Goal: Information Seeking & Learning: Learn about a topic

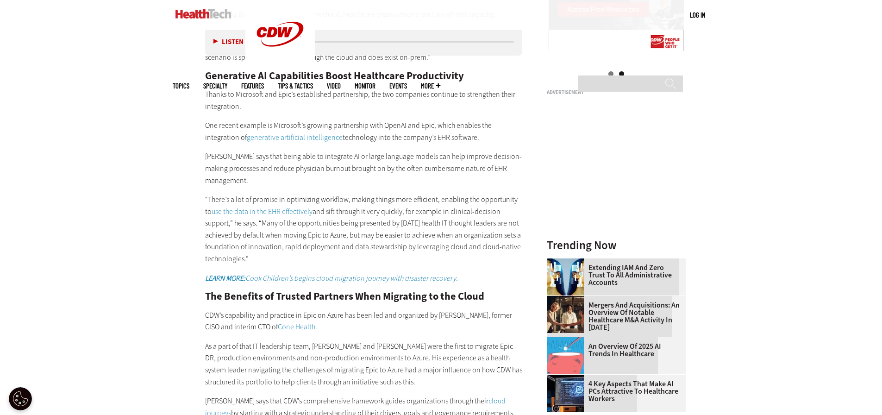
scroll to position [1156, 0]
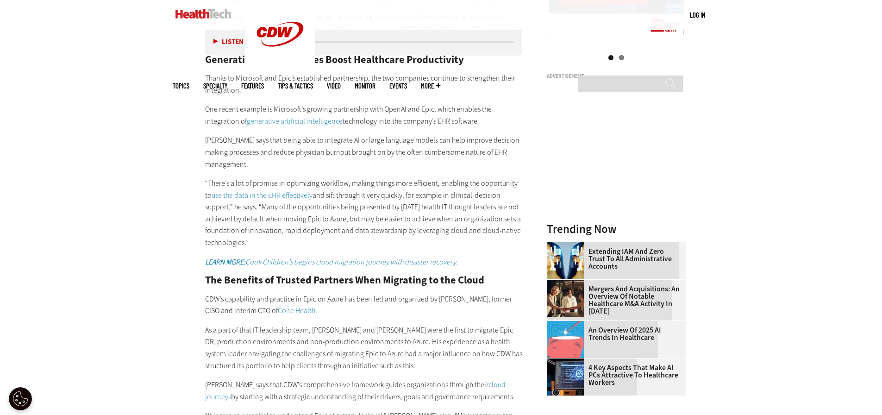
click at [345, 88] on div "He points to DR as a significant area where moving to a cloud-based solution ca…" at bounding box center [364, 172] width 318 height 547
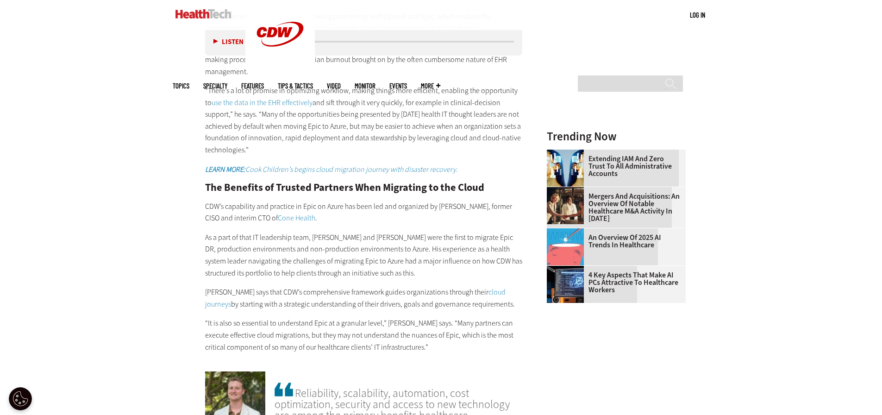
scroll to position [1202, 0]
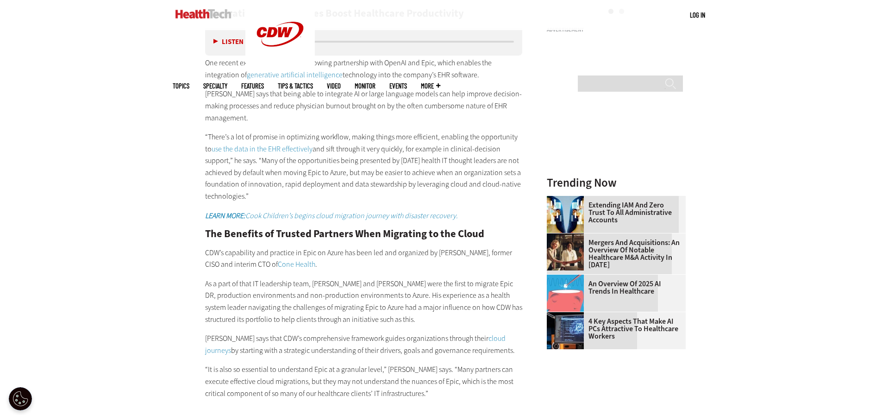
click at [349, 116] on div "He points to DR as a significant area where moving to a cloud-based solution ca…" at bounding box center [364, 126] width 318 height 547
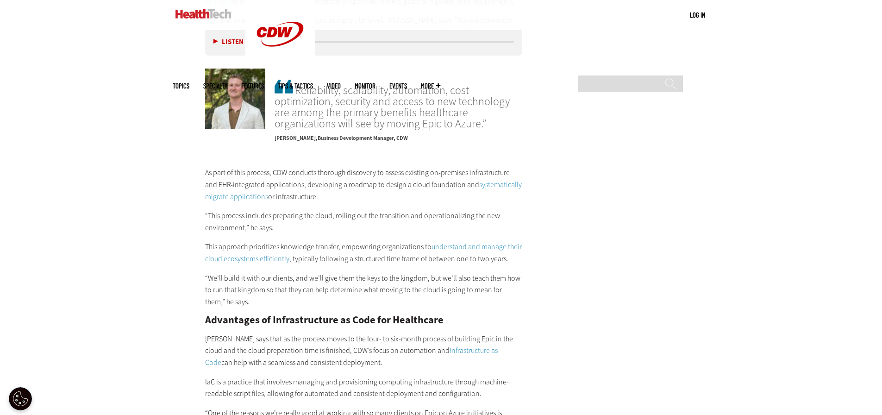
scroll to position [1573, 0]
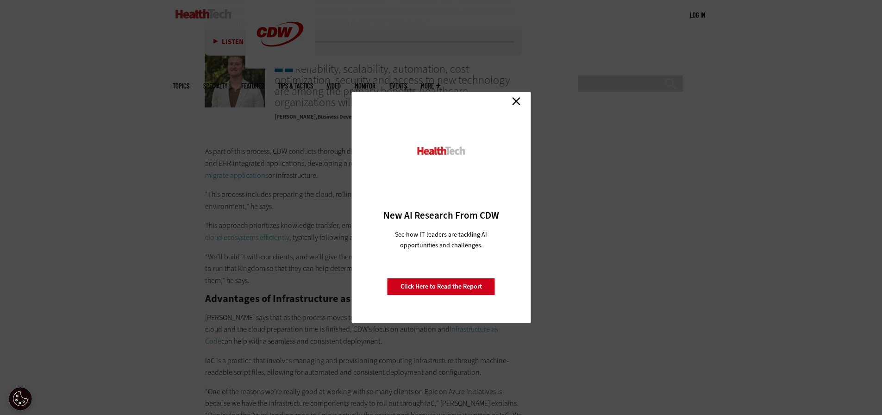
click at [517, 100] on link "Close" at bounding box center [517, 101] width 14 height 14
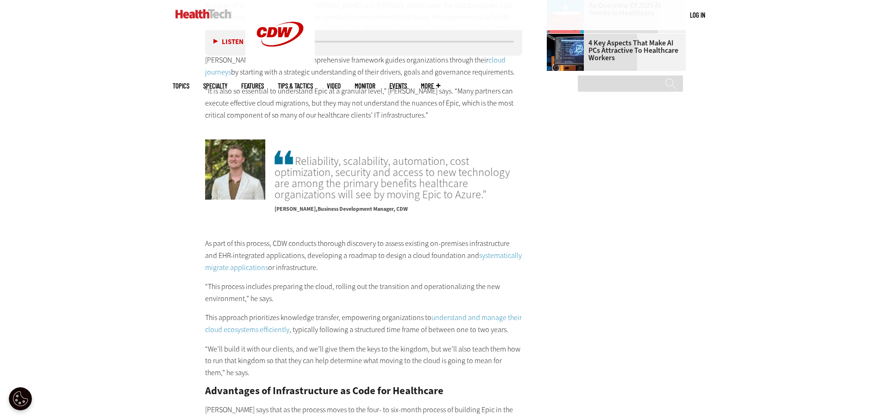
scroll to position [1480, 0]
click at [359, 150] on span "Reliability, scalability, automation, cost optimization, security and access to…" at bounding box center [399, 174] width 248 height 51
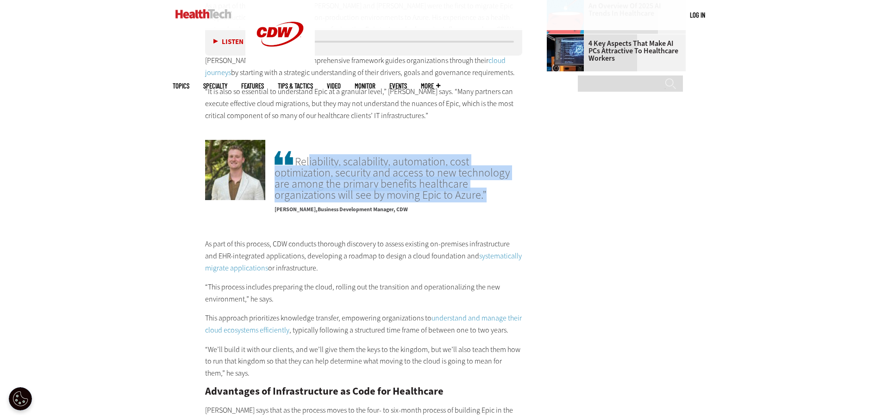
click at [359, 150] on span "Reliability, scalability, automation, cost optimization, security and access to…" at bounding box center [399, 174] width 248 height 51
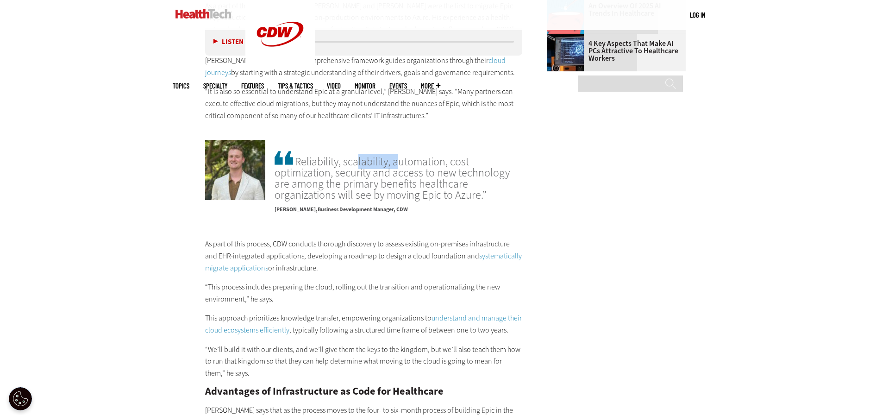
click at [359, 150] on span "Reliability, scalability, automation, cost optimization, security and access to…" at bounding box center [399, 174] width 248 height 51
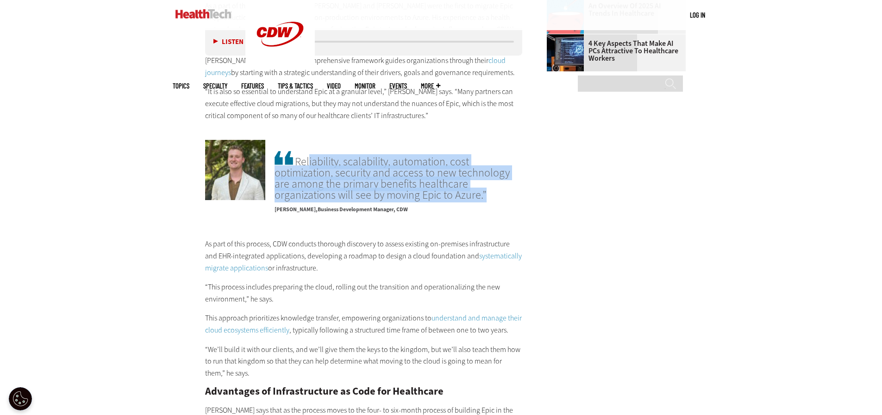
click at [359, 150] on span "Reliability, scalability, automation, cost optimization, security and access to…" at bounding box center [399, 174] width 248 height 51
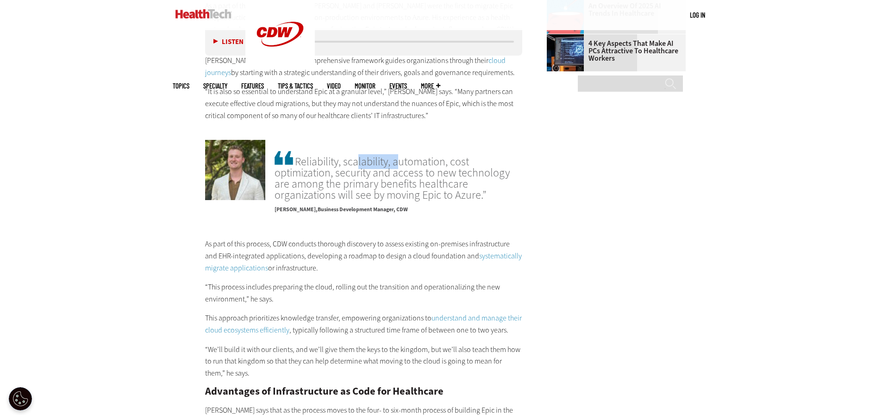
click at [359, 150] on span "Reliability, scalability, automation, cost optimization, security and access to…" at bounding box center [399, 174] width 248 height 51
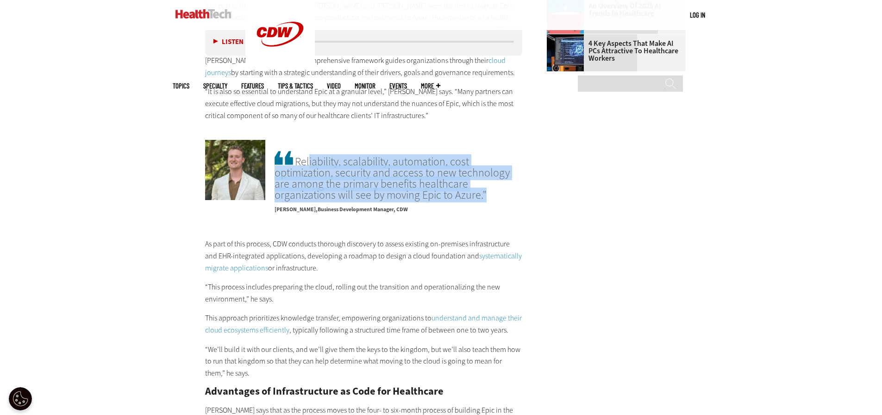
click at [359, 150] on span "Reliability, scalability, automation, cost optimization, security and access to…" at bounding box center [399, 174] width 248 height 51
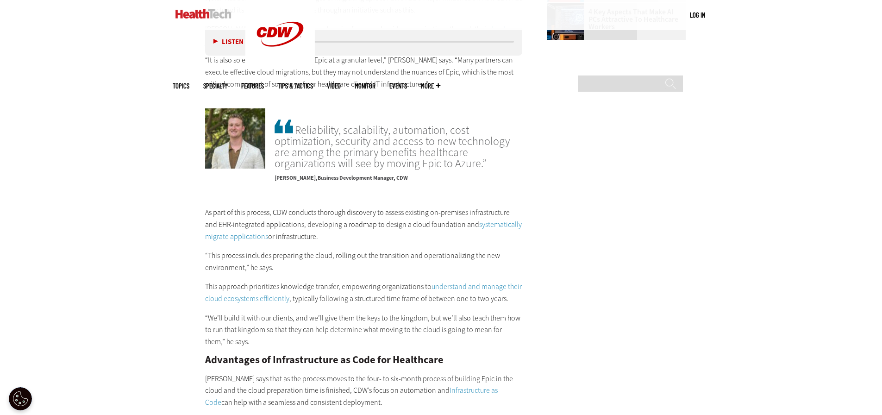
scroll to position [1526, 0]
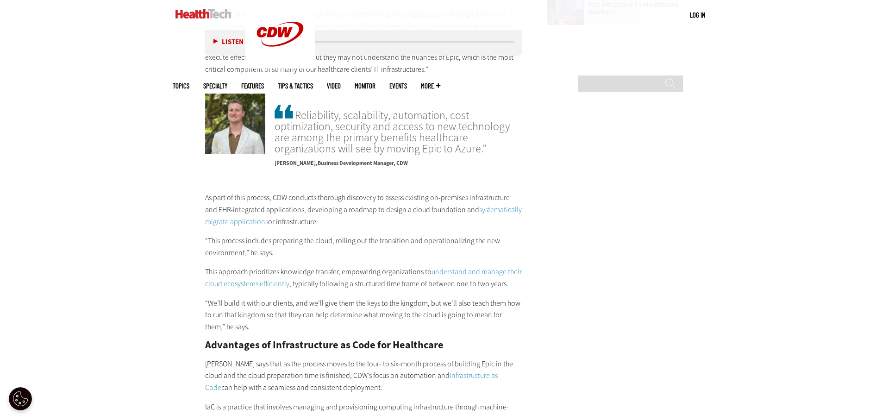
drag, startPoint x: 375, startPoint y: 169, endPoint x: 369, endPoint y: 170, distance: 6.3
click at [369, 170] on div "Listen Pause 07:12 As the healthcare industry continues to move toward cloud-ba…" at bounding box center [364, 55] width 318 height 1938
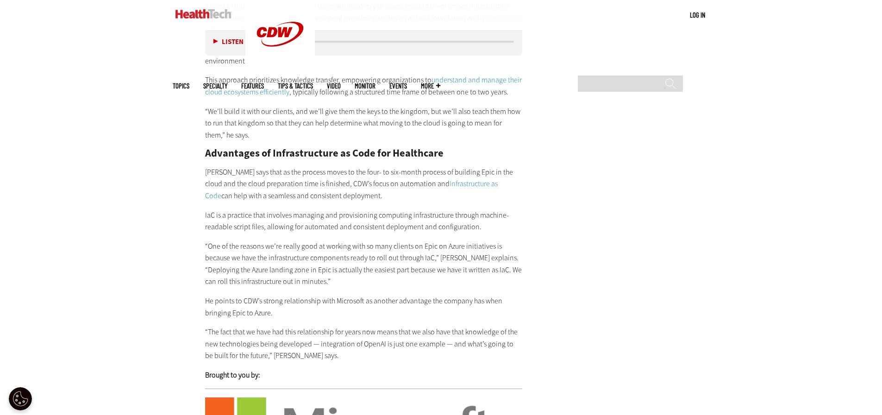
scroll to position [1711, 0]
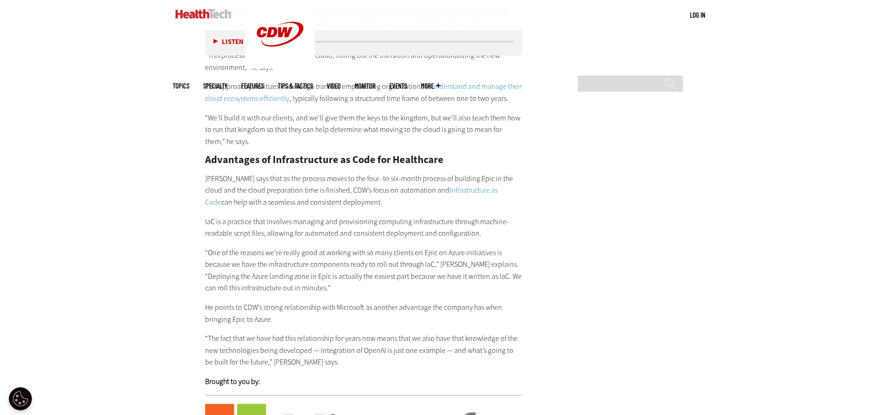
click at [309, 264] on p "“One of the reasons we’re really good at working with so many clients on Epic o…" at bounding box center [364, 270] width 318 height 47
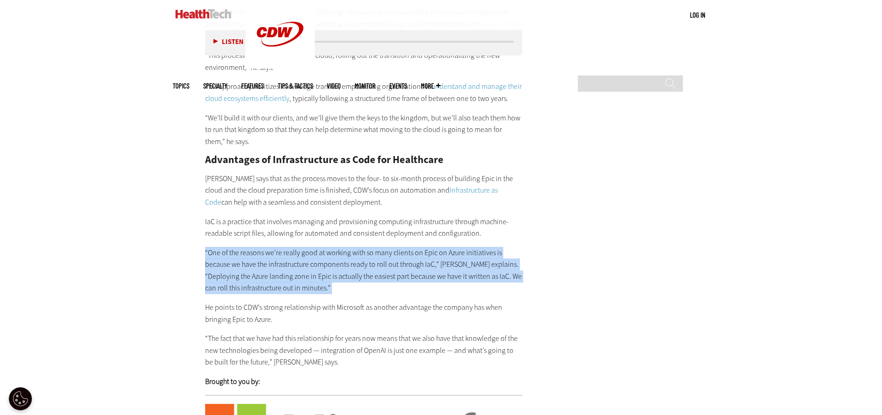
click at [309, 264] on p "“One of the reasons we’re really good at working with so many clients on Epic o…" at bounding box center [364, 270] width 318 height 47
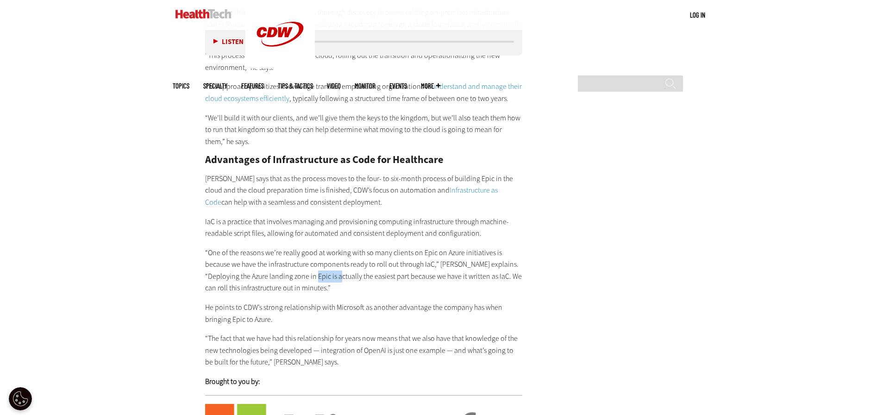
click at [309, 264] on p "“One of the reasons we’re really good at working with so many clients on Epic o…" at bounding box center [364, 270] width 318 height 47
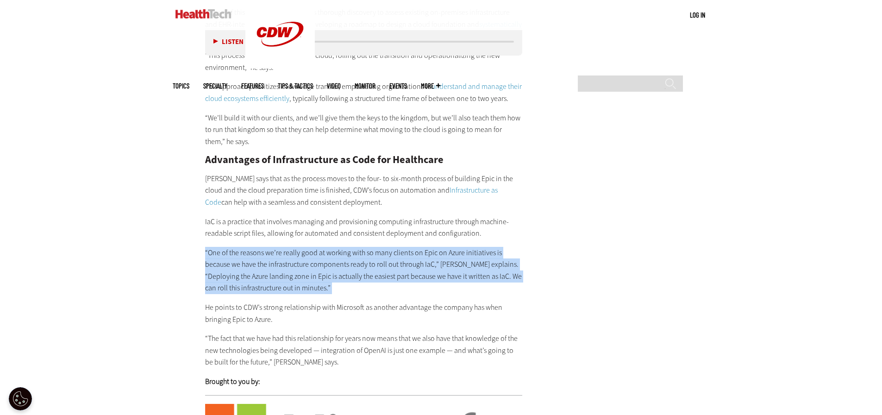
click at [309, 264] on p "“One of the reasons we’re really good at working with so many clients on Epic o…" at bounding box center [364, 270] width 318 height 47
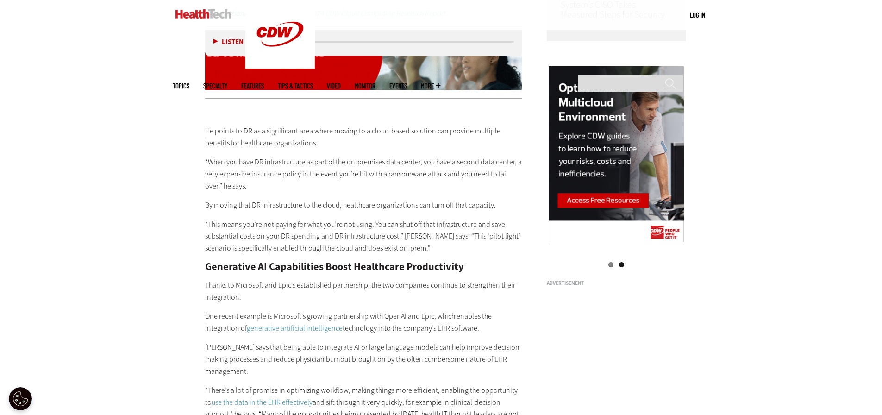
scroll to position [1063, 0]
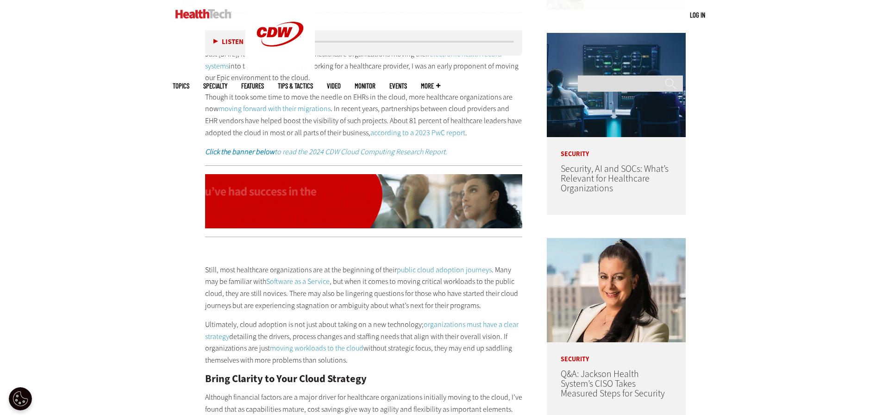
scroll to position [741, 0]
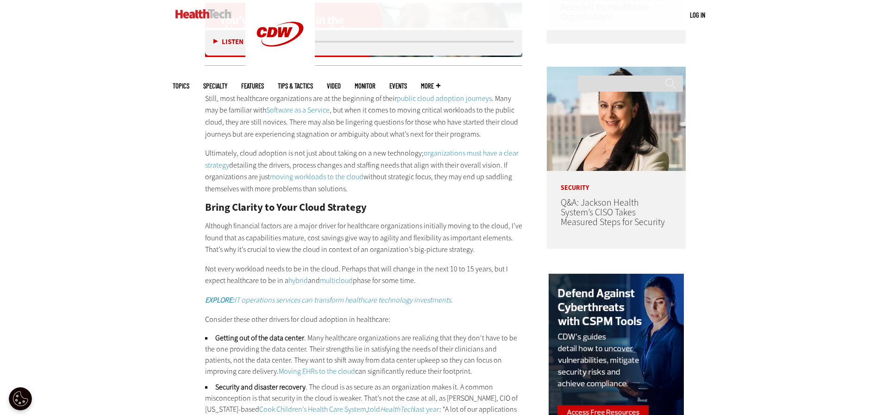
click at [304, 153] on p "Ultimately, cloud adoption is not just about taking on a new technology; organi…" at bounding box center [364, 170] width 318 height 47
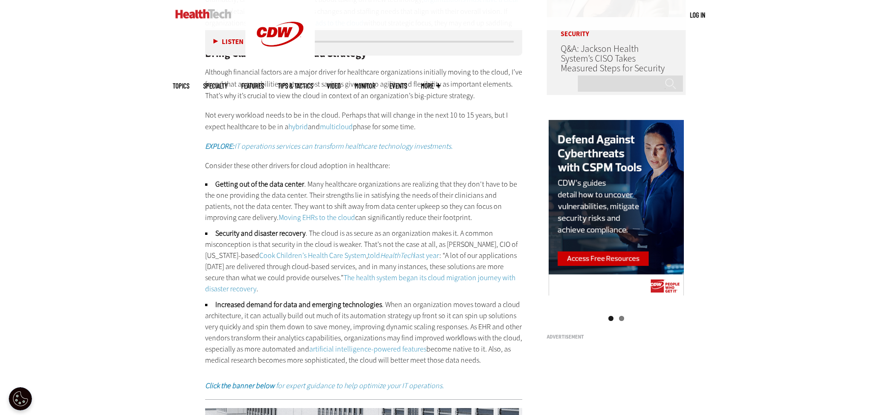
scroll to position [880, 0]
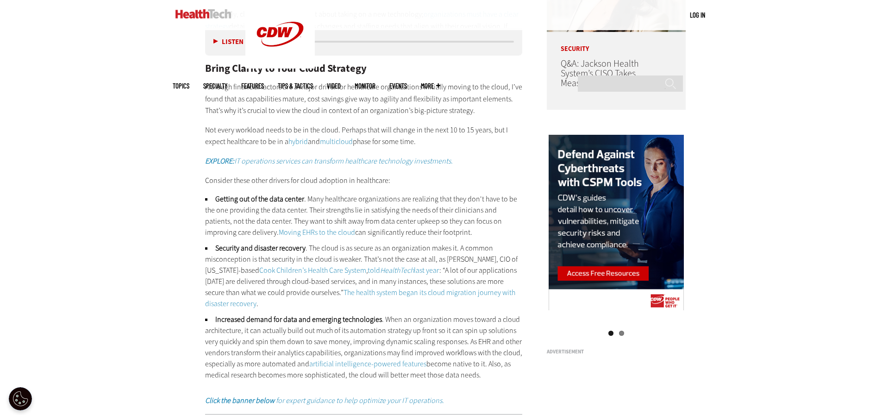
click at [311, 247] on li "Security and disaster recovery . The cloud is as secure as an organization make…" at bounding box center [364, 276] width 318 height 67
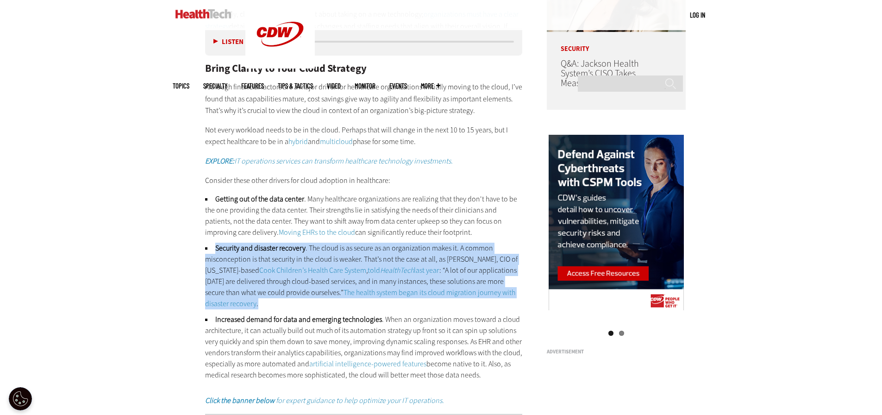
click at [311, 247] on li "Security and disaster recovery . The cloud is as secure as an organization make…" at bounding box center [364, 276] width 318 height 67
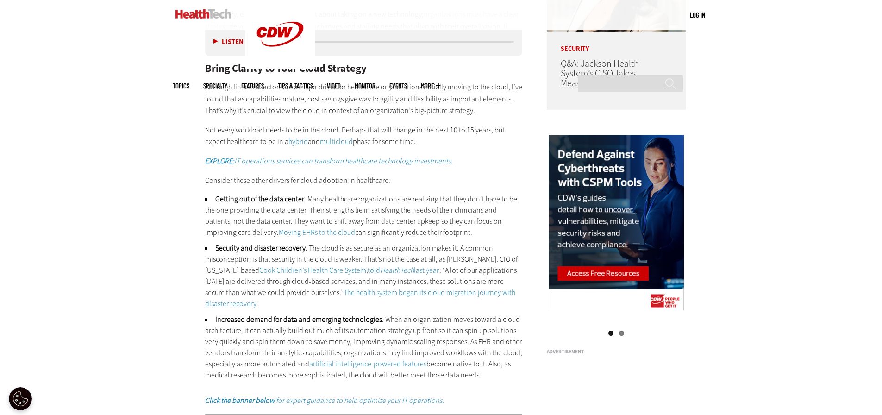
click at [315, 180] on p "Consider these other drivers for cloud adoption in healthcare:" at bounding box center [364, 181] width 318 height 12
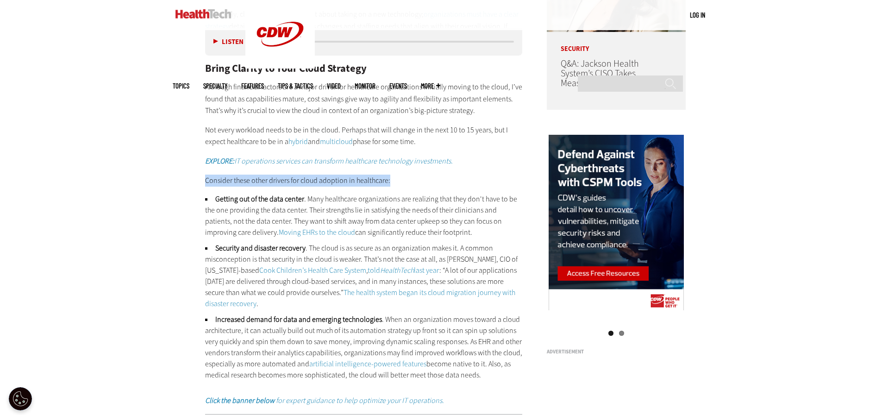
click at [315, 180] on p "Consider these other drivers for cloud adoption in healthcare:" at bounding box center [364, 181] width 318 height 12
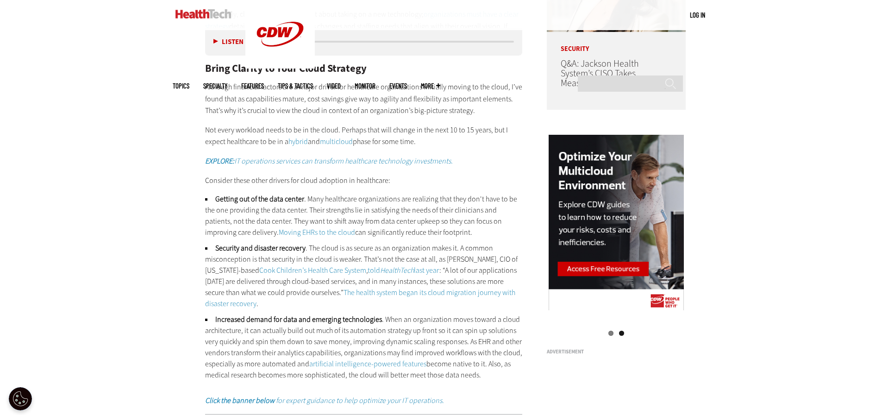
drag, startPoint x: 314, startPoint y: 186, endPoint x: 308, endPoint y: 183, distance: 6.6
click at [308, 183] on p "Consider these other drivers for cloud adoption in healthcare:" at bounding box center [364, 181] width 318 height 12
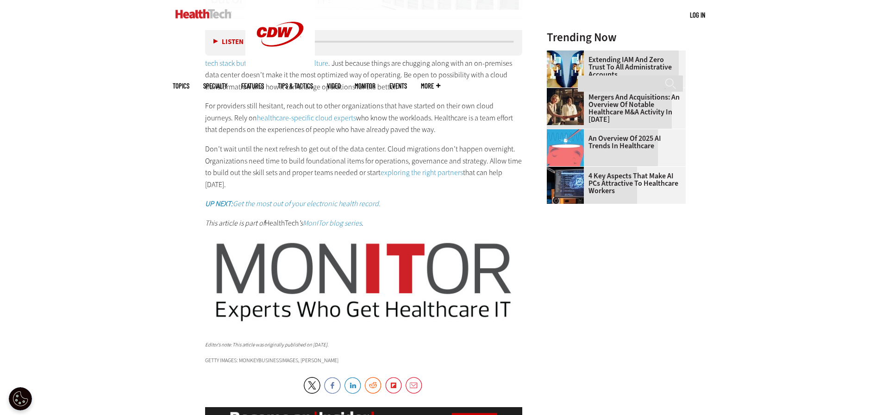
scroll to position [1324, 0]
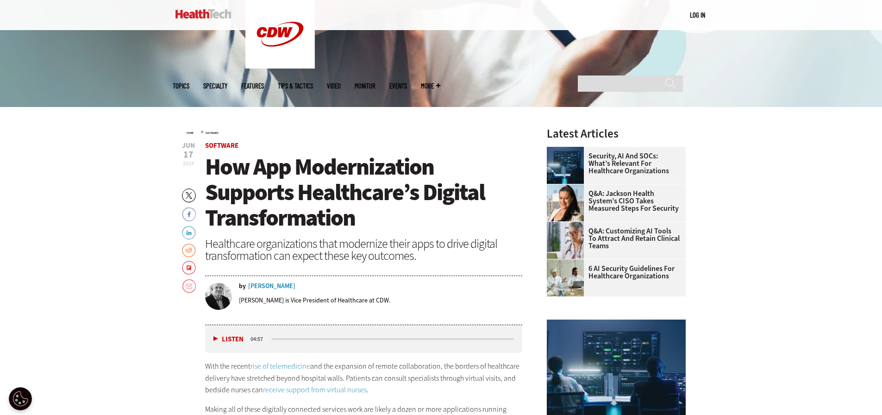
scroll to position [232, 0]
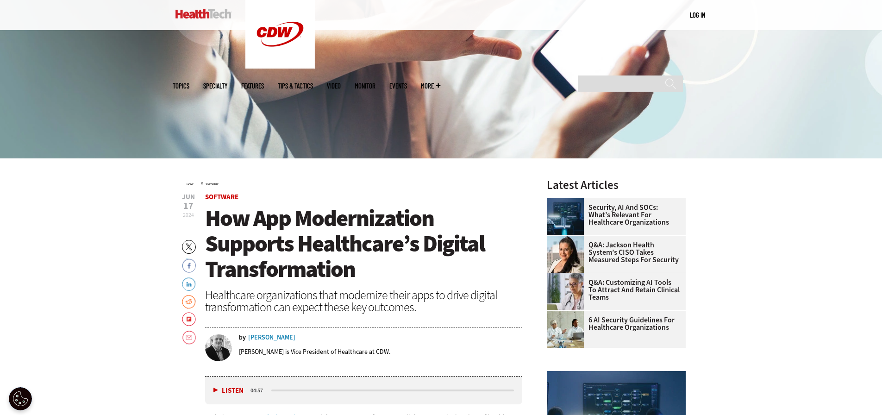
click at [308, 218] on span "How App Modernization Supports Healthcare’s Digital Transformation" at bounding box center [345, 244] width 280 height 82
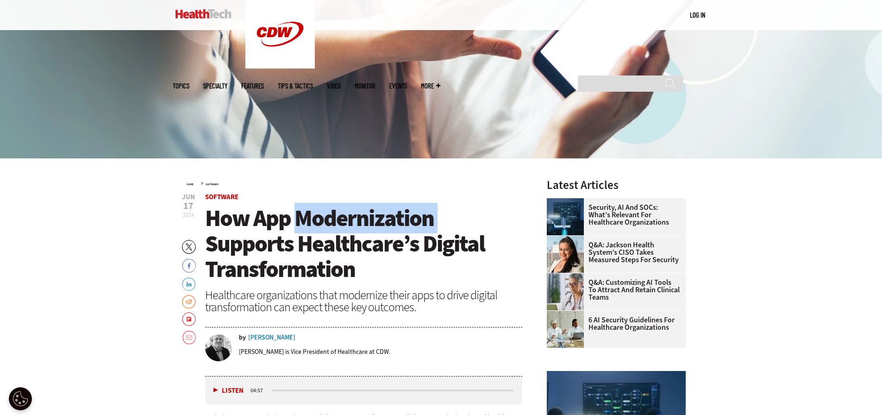
click at [308, 218] on span "How App Modernization Supports Healthcare’s Digital Transformation" at bounding box center [345, 244] width 280 height 82
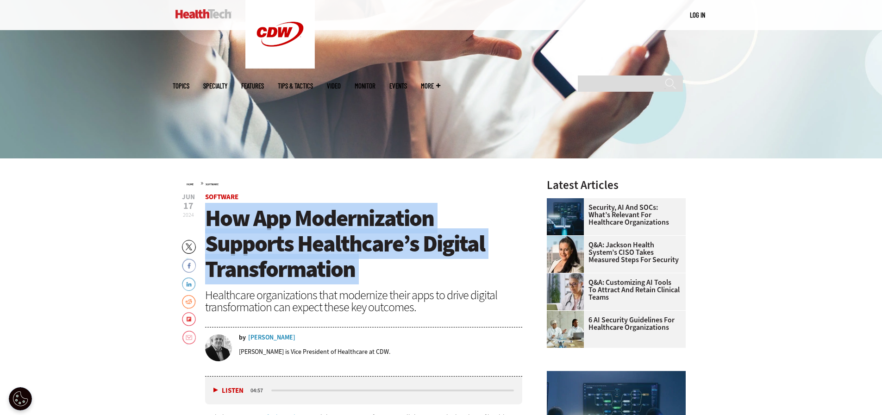
click at [308, 218] on span "How App Modernization Supports Healthcare’s Digital Transformation" at bounding box center [345, 244] width 280 height 82
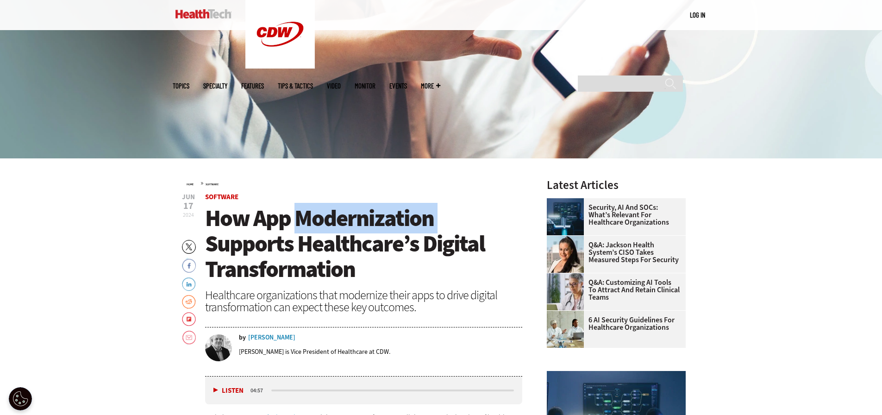
click at [308, 218] on span "How App Modernization Supports Healthcare’s Digital Transformation" at bounding box center [345, 244] width 280 height 82
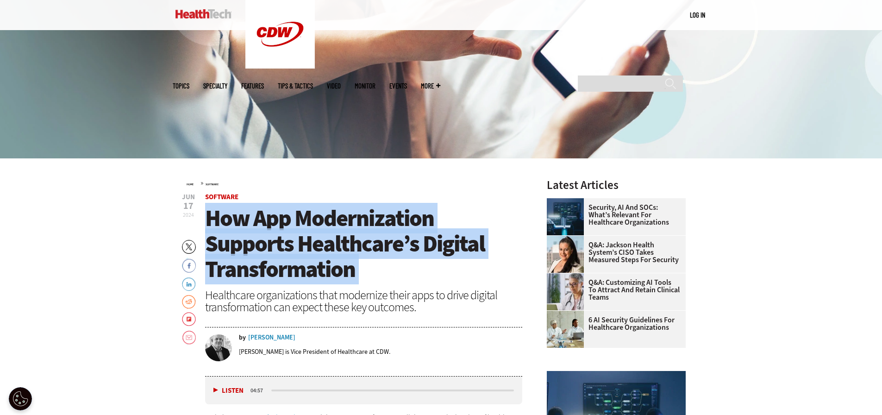
click at [308, 218] on span "How App Modernization Supports Healthcare’s Digital Transformation" at bounding box center [345, 244] width 280 height 82
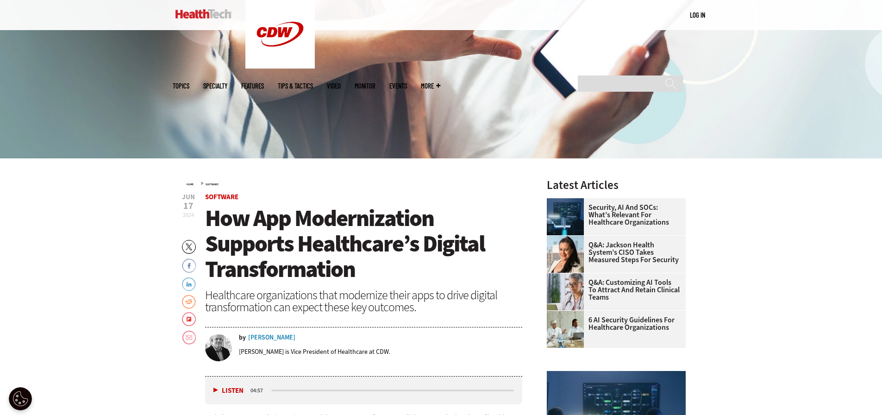
drag, startPoint x: 308, startPoint y: 218, endPoint x: 285, endPoint y: 229, distance: 25.1
click at [285, 229] on span "How App Modernization Supports Healthcare’s Digital Transformation" at bounding box center [345, 244] width 280 height 82
click at [308, 218] on span "How App Modernization Supports Healthcare’s Digital Transformation" at bounding box center [345, 244] width 280 height 82
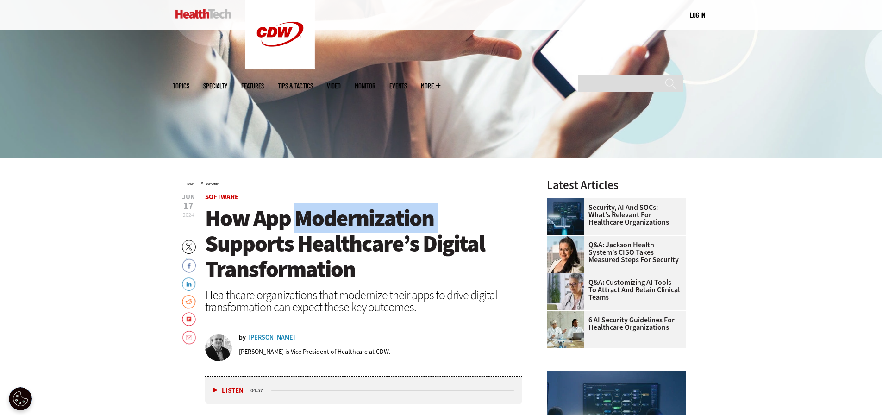
click at [308, 218] on span "How App Modernization Supports Healthcare’s Digital Transformation" at bounding box center [345, 244] width 280 height 82
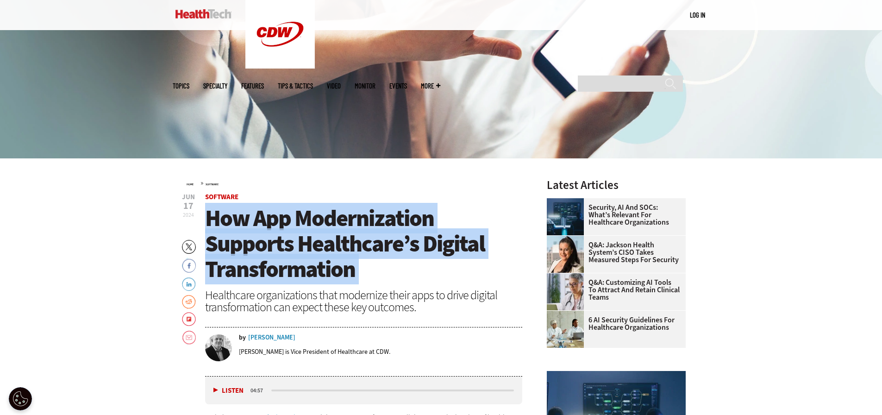
click at [308, 218] on span "How App Modernization Supports Healthcare’s Digital Transformation" at bounding box center [345, 244] width 280 height 82
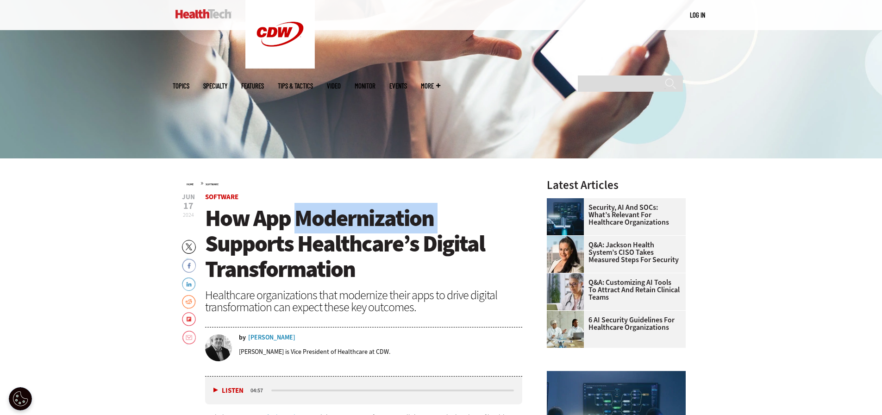
click at [308, 218] on span "How App Modernization Supports Healthcare’s Digital Transformation" at bounding box center [345, 244] width 280 height 82
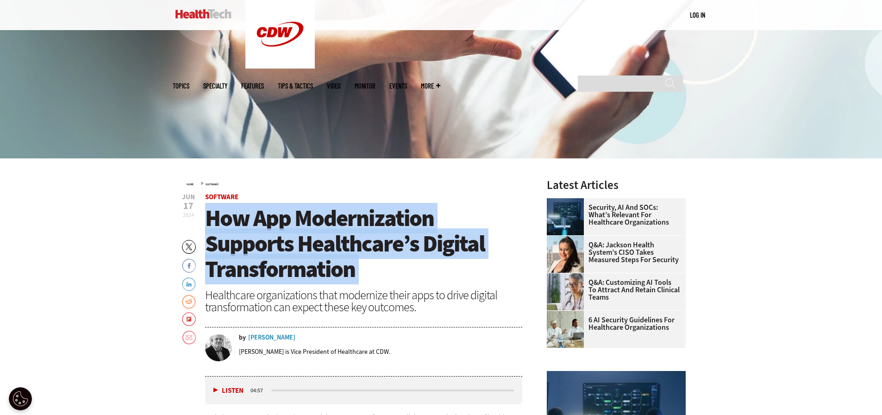
click at [308, 218] on span "How App Modernization Supports Healthcare’s Digital Transformation" at bounding box center [345, 244] width 280 height 82
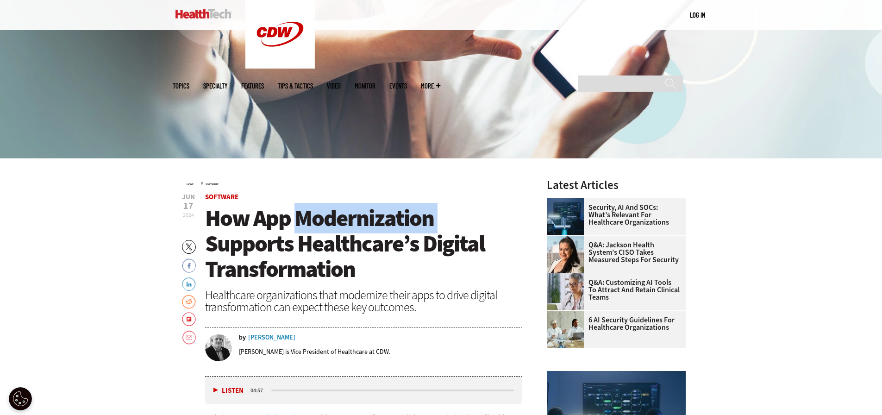
click at [308, 218] on span "How App Modernization Supports Healthcare’s Digital Transformation" at bounding box center [345, 244] width 280 height 82
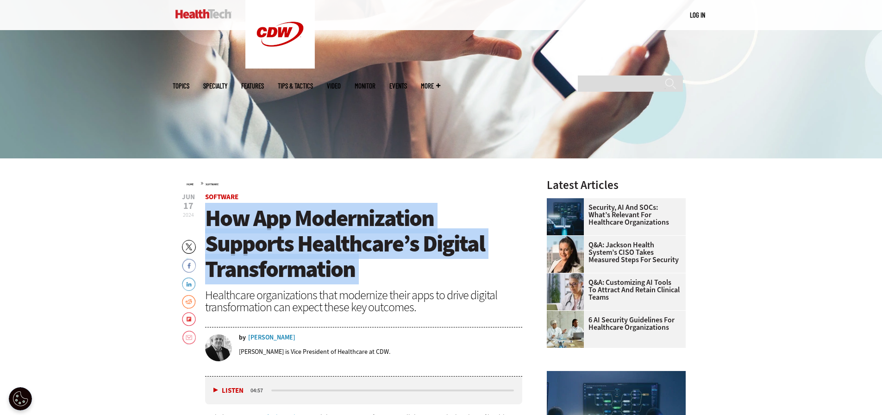
click at [308, 218] on span "How App Modernization Supports Healthcare’s Digital Transformation" at bounding box center [345, 244] width 280 height 82
click at [332, 218] on span "How App Modernization Supports Healthcare’s Digital Transformation" at bounding box center [345, 244] width 280 height 82
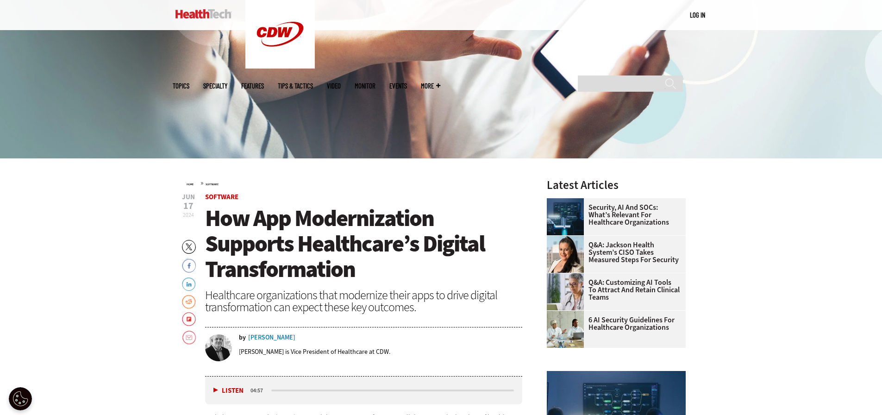
click at [333, 218] on span "How App Modernization Supports Healthcare’s Digital Transformation" at bounding box center [345, 244] width 280 height 82
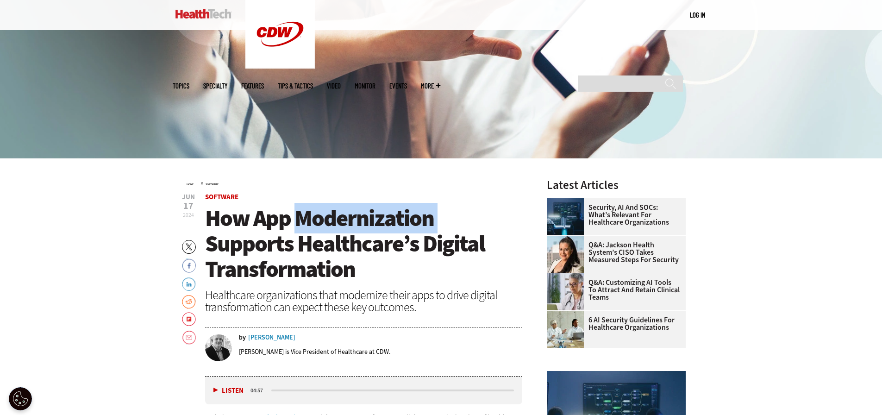
click at [333, 218] on span "How App Modernization Supports Healthcare’s Digital Transformation" at bounding box center [345, 244] width 280 height 82
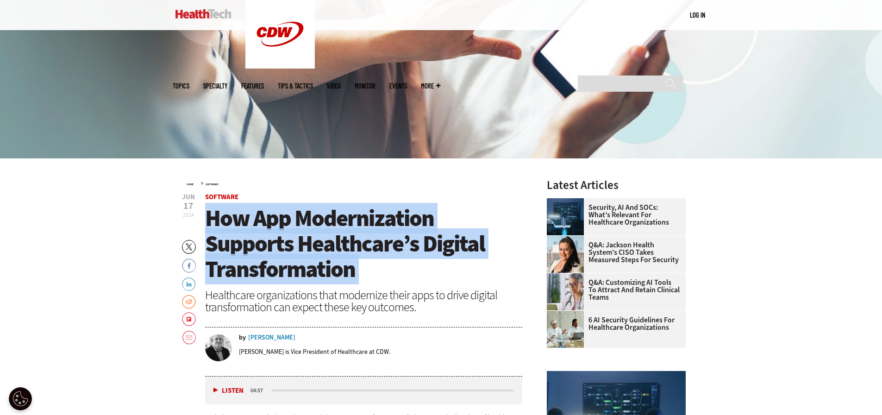
click at [333, 218] on span "How App Modernization Supports Healthcare’s Digital Transformation" at bounding box center [345, 244] width 280 height 82
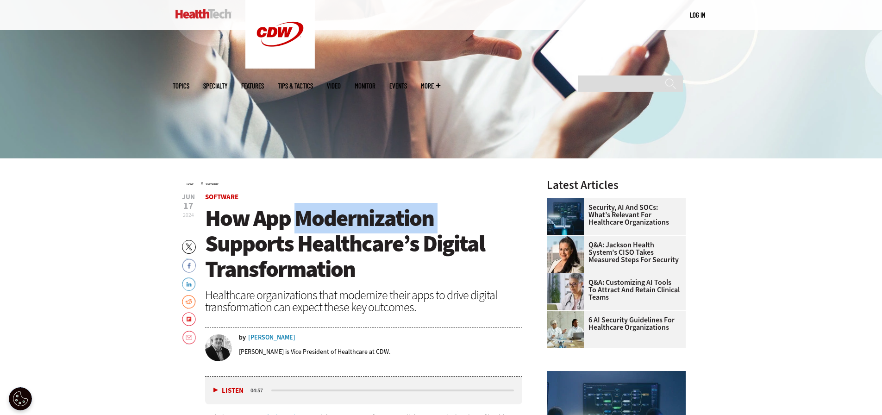
click at [333, 218] on span "How App Modernization Supports Healthcare’s Digital Transformation" at bounding box center [345, 244] width 280 height 82
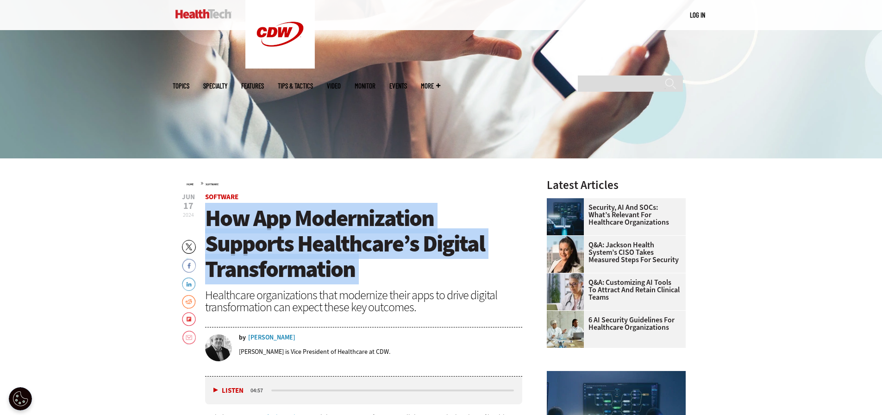
click at [333, 218] on span "How App Modernization Supports Healthcare’s Digital Transformation" at bounding box center [345, 244] width 280 height 82
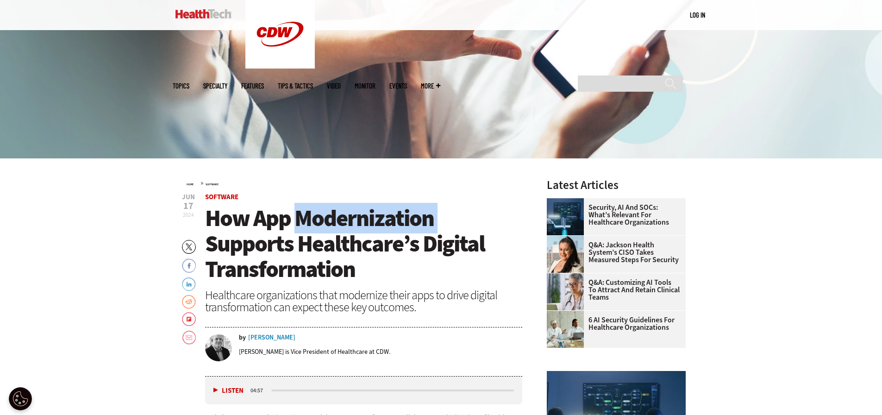
click at [333, 218] on span "How App Modernization Supports Healthcare’s Digital Transformation" at bounding box center [345, 244] width 280 height 82
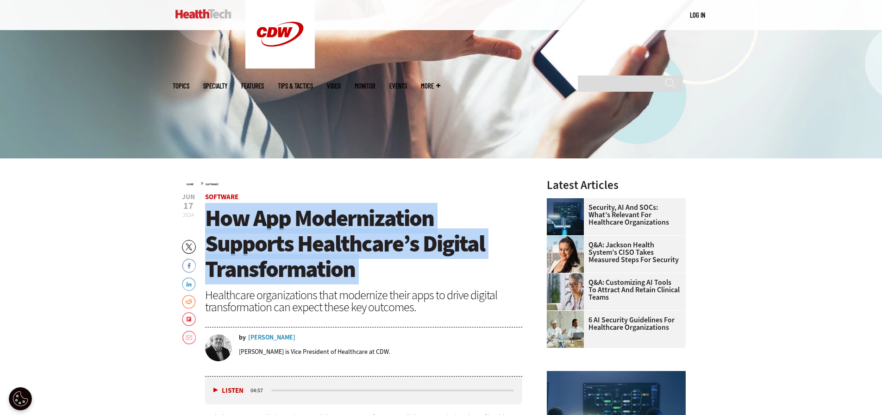
click at [333, 218] on span "How App Modernization Supports Healthcare’s Digital Transformation" at bounding box center [345, 244] width 280 height 82
click at [332, 218] on span "How App Modernization Supports Healthcare’s Digital Transformation" at bounding box center [345, 244] width 280 height 82
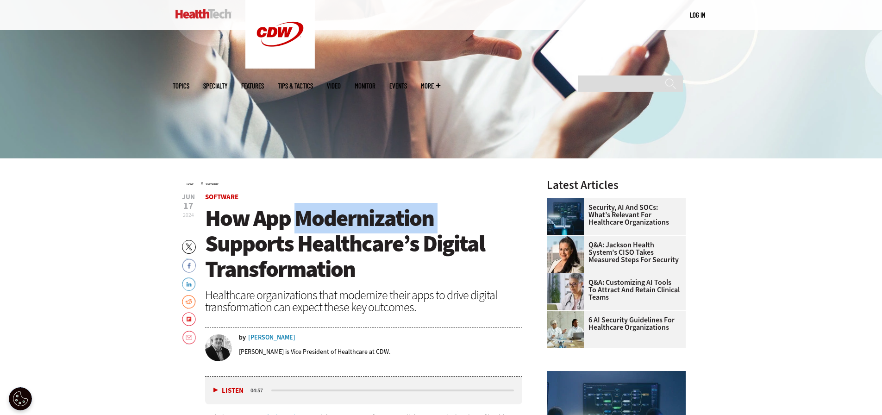
click at [332, 218] on span "How App Modernization Supports Healthcare’s Digital Transformation" at bounding box center [345, 244] width 280 height 82
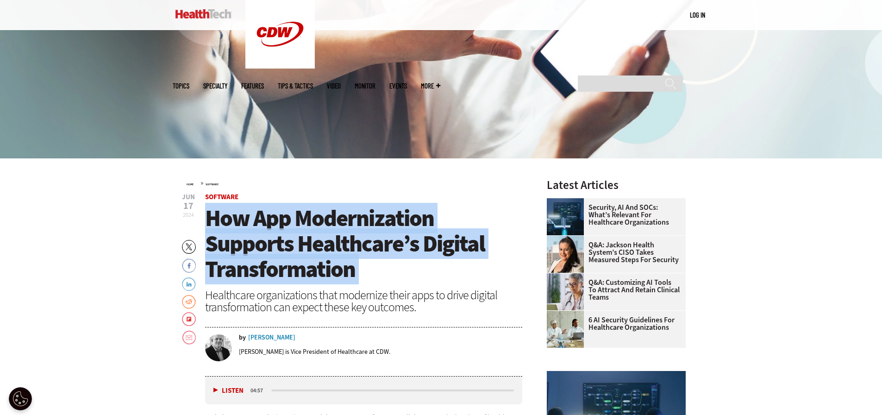
click at [332, 218] on span "How App Modernization Supports Healthcare’s Digital Transformation" at bounding box center [345, 244] width 280 height 82
click at [333, 218] on span "How App Modernization Supports Healthcare’s Digital Transformation" at bounding box center [345, 244] width 280 height 82
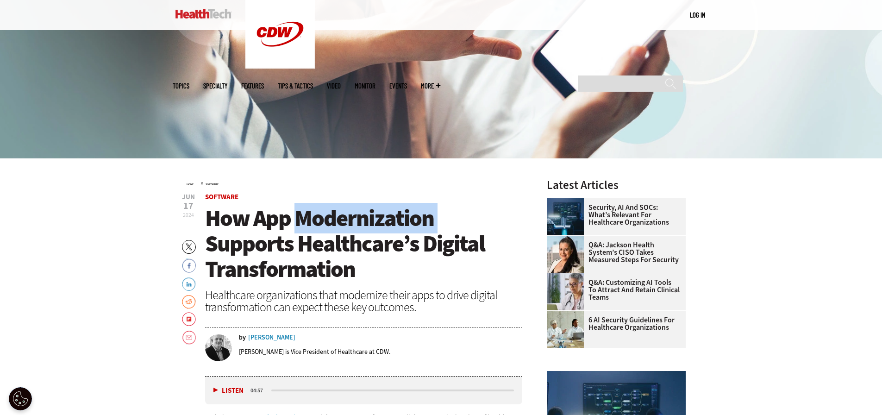
click at [333, 218] on span "How App Modernization Supports Healthcare’s Digital Transformation" at bounding box center [345, 244] width 280 height 82
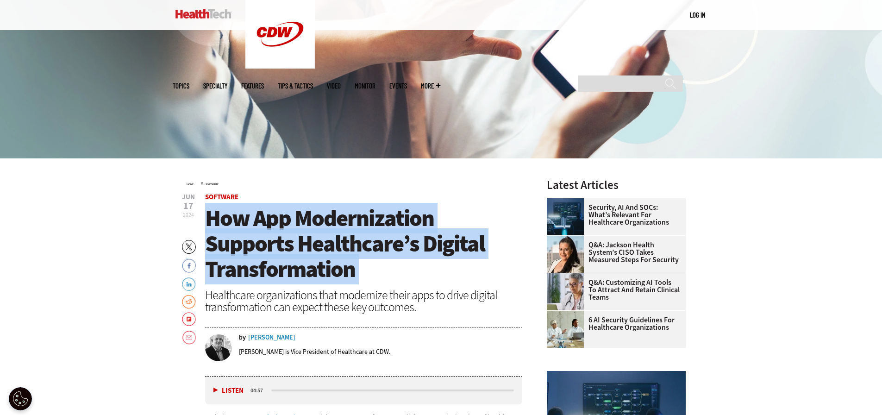
click at [333, 218] on span "How App Modernization Supports Healthcare’s Digital Transformation" at bounding box center [345, 244] width 280 height 82
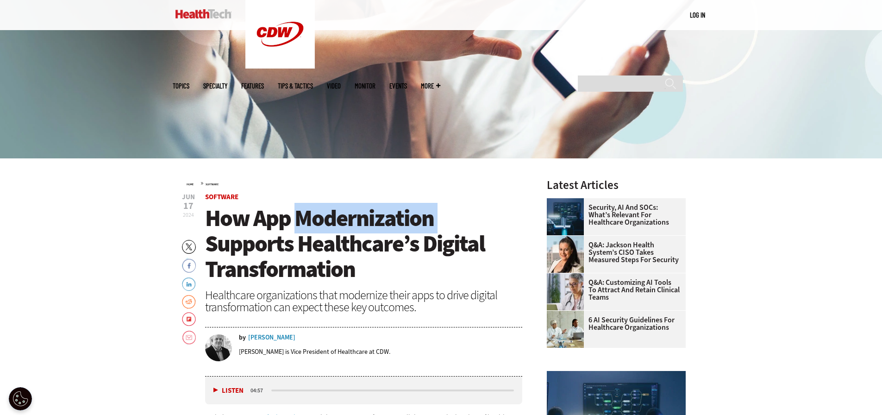
click at [333, 218] on span "How App Modernization Supports Healthcare’s Digital Transformation" at bounding box center [345, 244] width 280 height 82
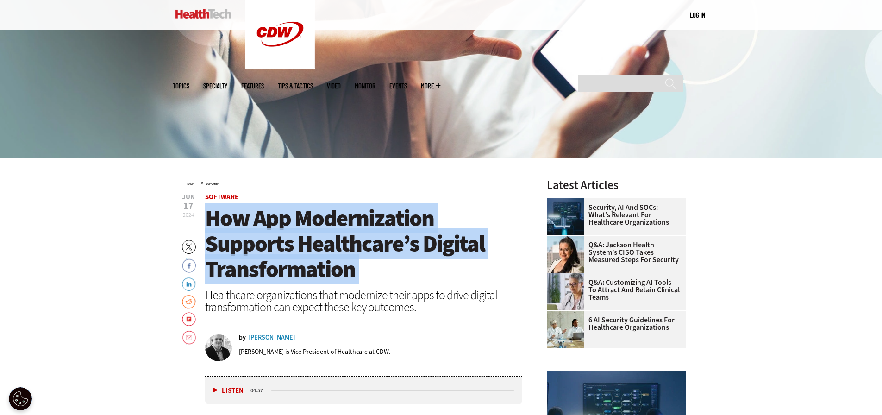
click at [333, 218] on span "How App Modernization Supports Healthcare’s Digital Transformation" at bounding box center [345, 244] width 280 height 82
click at [359, 220] on span "How App Modernization Supports Healthcare’s Digital Transformation" at bounding box center [345, 244] width 280 height 82
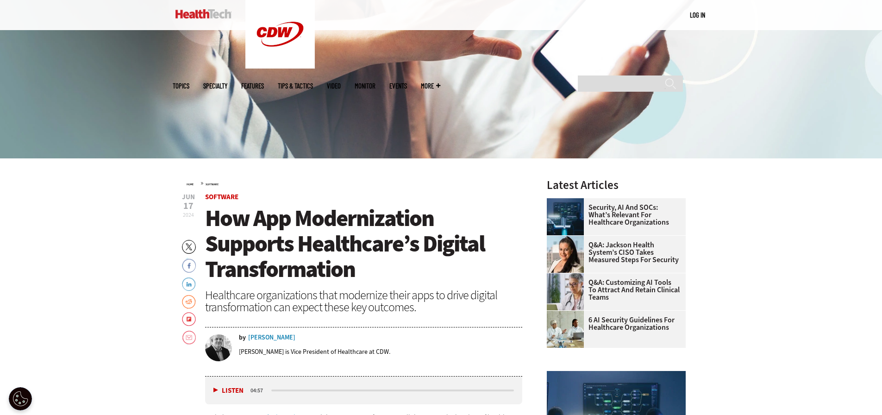
click at [370, 220] on span "How App Modernization Supports Healthcare’s Digital Transformation" at bounding box center [345, 244] width 280 height 82
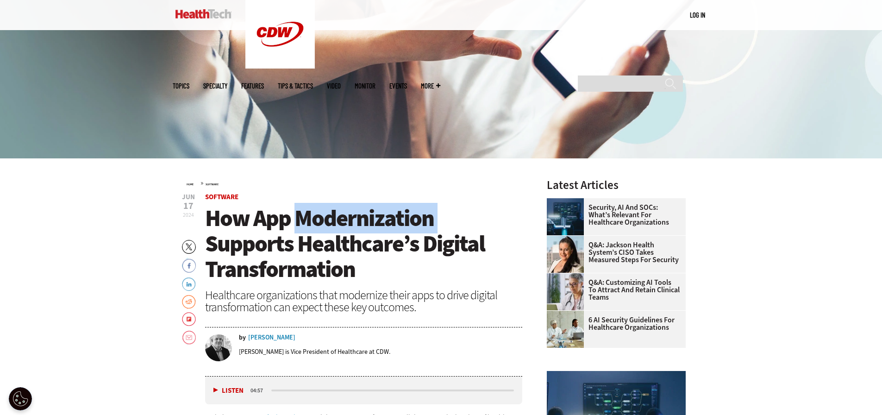
click at [370, 220] on span "How App Modernization Supports Healthcare’s Digital Transformation" at bounding box center [345, 244] width 280 height 82
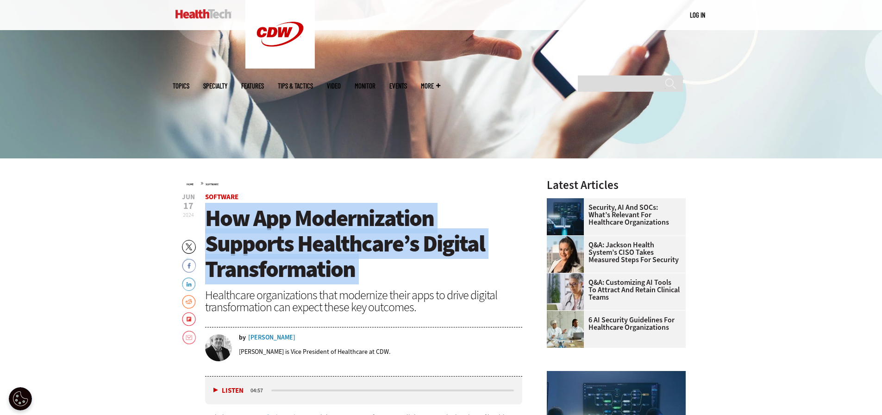
click at [370, 220] on span "How App Modernization Supports Healthcare’s Digital Transformation" at bounding box center [345, 244] width 280 height 82
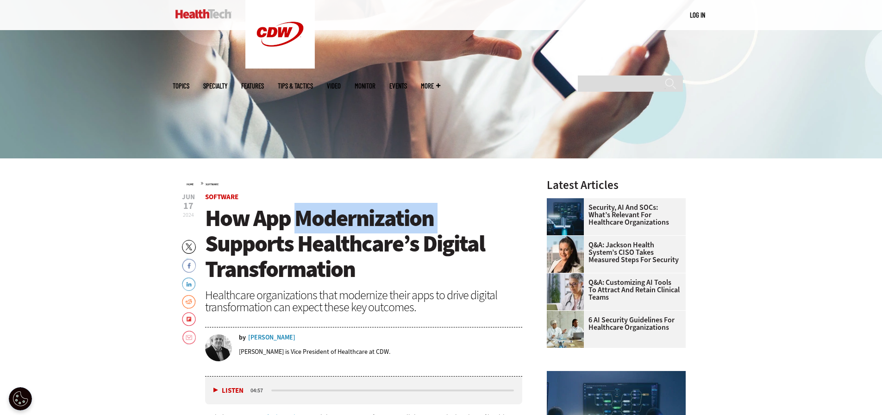
click at [370, 220] on span "How App Modernization Supports Healthcare’s Digital Transformation" at bounding box center [345, 244] width 280 height 82
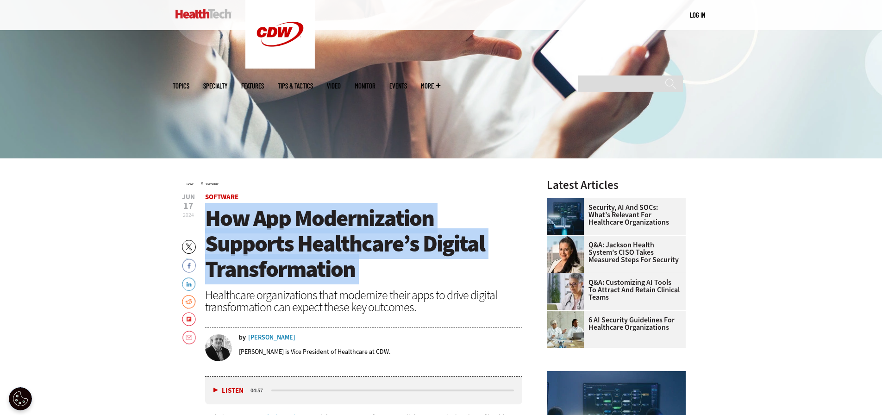
click at [370, 220] on span "How App Modernization Supports Healthcare’s Digital Transformation" at bounding box center [345, 244] width 280 height 82
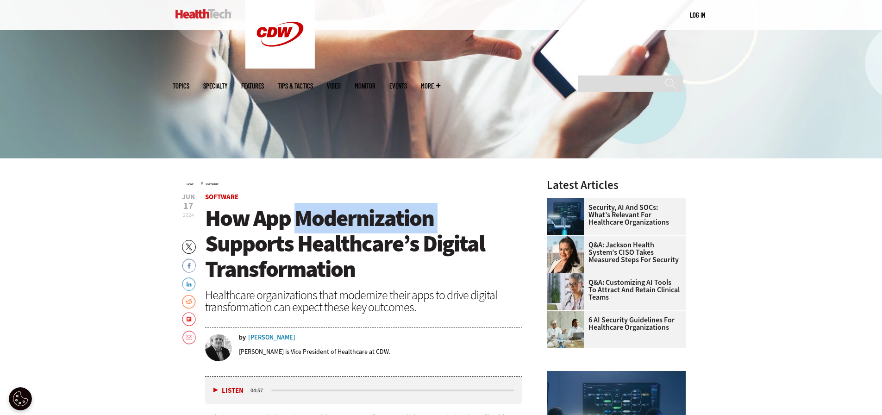
click at [370, 220] on span "How App Modernization Supports Healthcare’s Digital Transformation" at bounding box center [345, 244] width 280 height 82
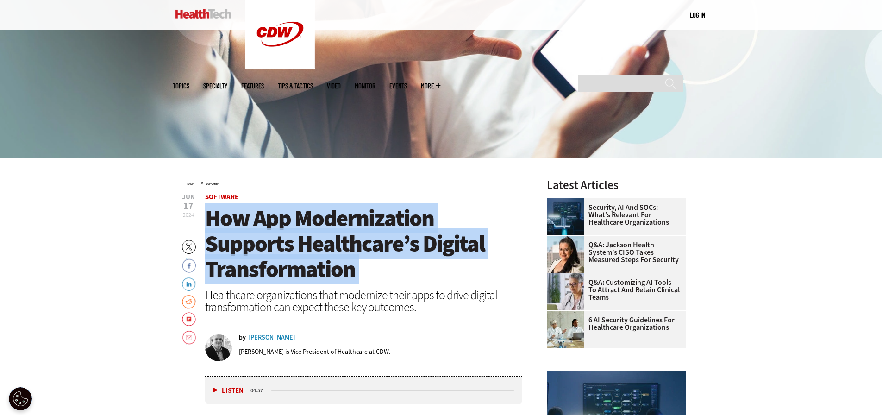
click at [370, 220] on span "How App Modernization Supports Healthcare’s Digital Transformation" at bounding box center [345, 244] width 280 height 82
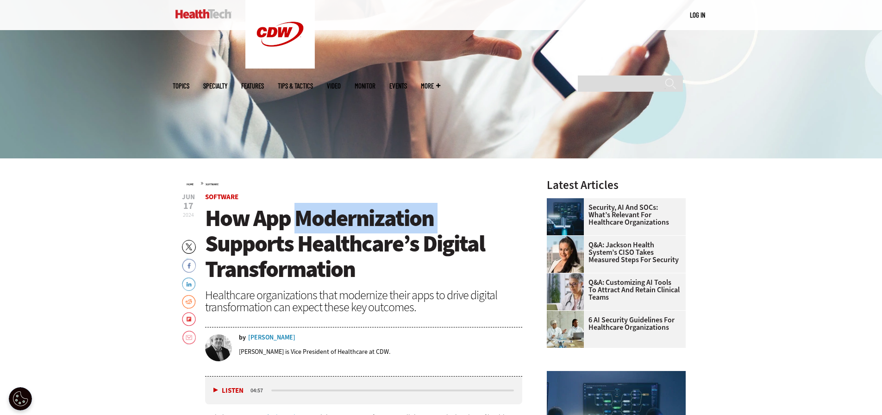
click at [370, 220] on span "How App Modernization Supports Healthcare’s Digital Transformation" at bounding box center [345, 244] width 280 height 82
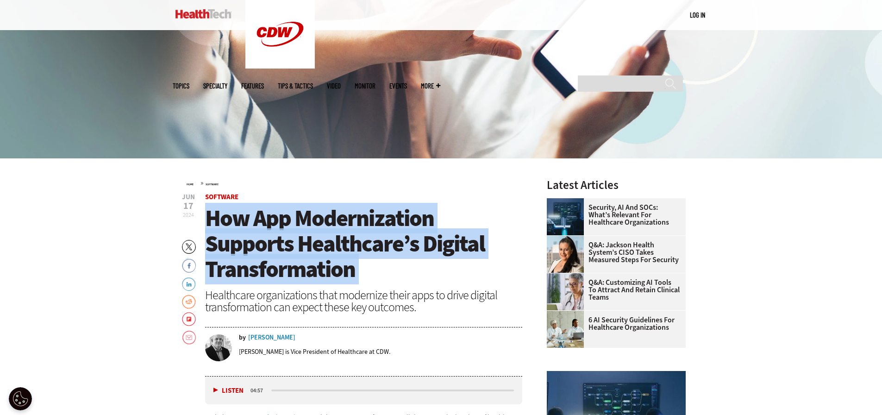
click at [370, 220] on span "How App Modernization Supports Healthcare’s Digital Transformation" at bounding box center [345, 244] width 280 height 82
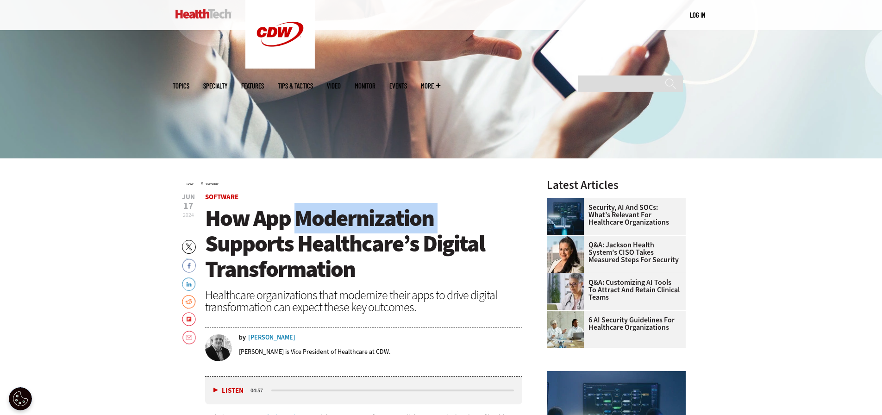
click at [370, 220] on span "How App Modernization Supports Healthcare’s Digital Transformation" at bounding box center [345, 244] width 280 height 82
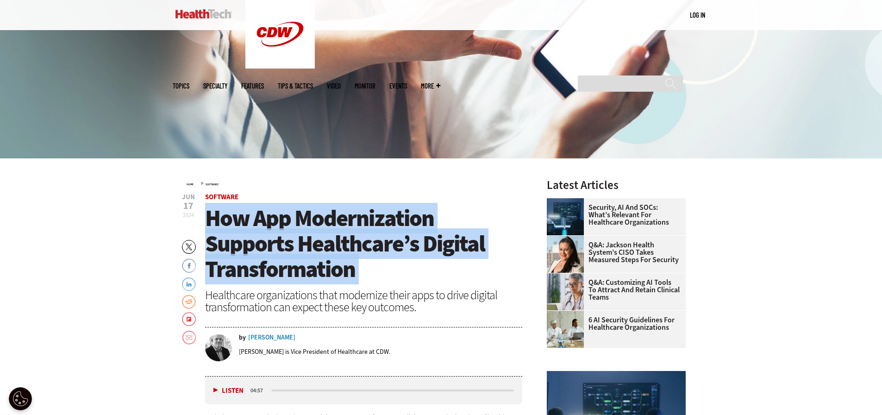
click at [370, 220] on span "How App Modernization Supports Healthcare’s Digital Transformation" at bounding box center [345, 244] width 280 height 82
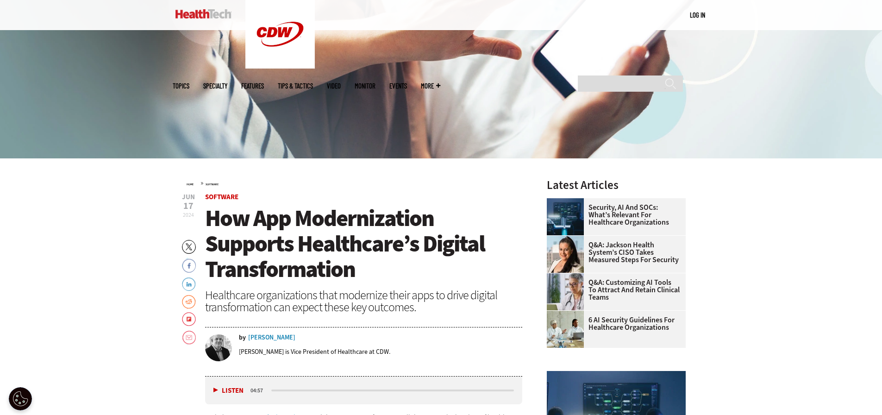
click at [333, 217] on span "How App Modernization Supports Healthcare’s Digital Transformation" at bounding box center [345, 244] width 280 height 82
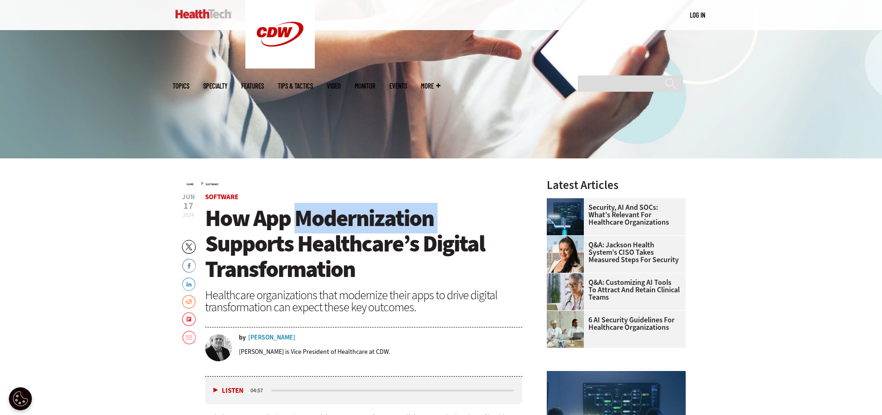
click at [333, 217] on span "How App Modernization Supports Healthcare’s Digital Transformation" at bounding box center [345, 244] width 280 height 82
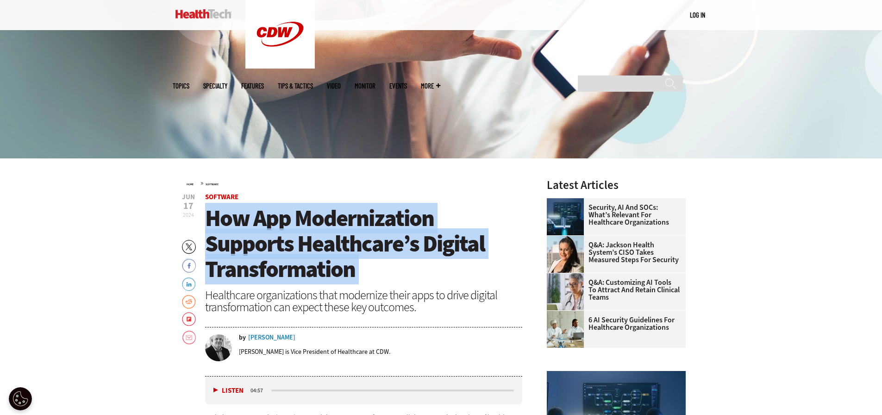
click at [333, 217] on span "How App Modernization Supports Healthcare’s Digital Transformation" at bounding box center [345, 244] width 280 height 82
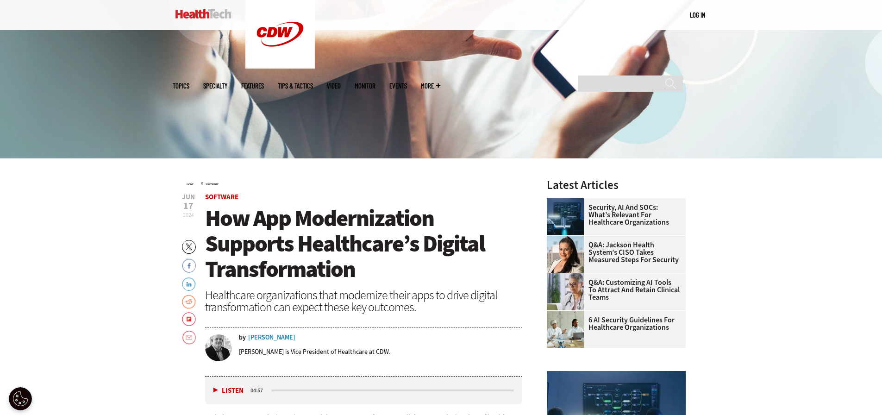
click at [333, 217] on span "How App Modernization Supports Healthcare’s Digital Transformation" at bounding box center [345, 244] width 280 height 82
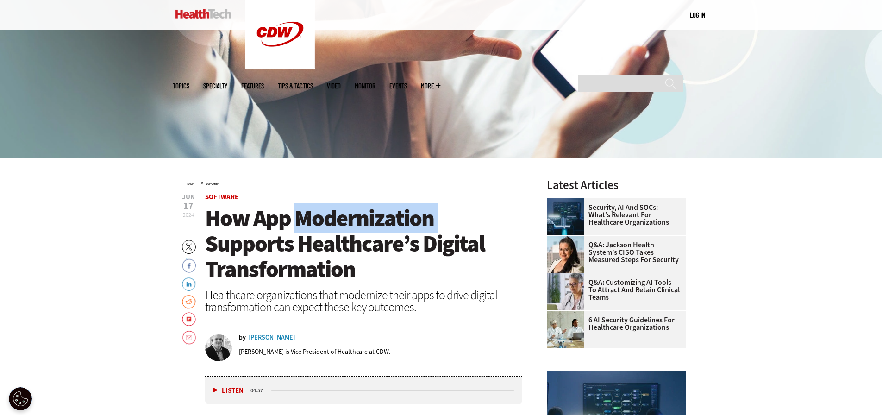
click at [333, 217] on span "How App Modernization Supports Healthcare’s Digital Transformation" at bounding box center [345, 244] width 280 height 82
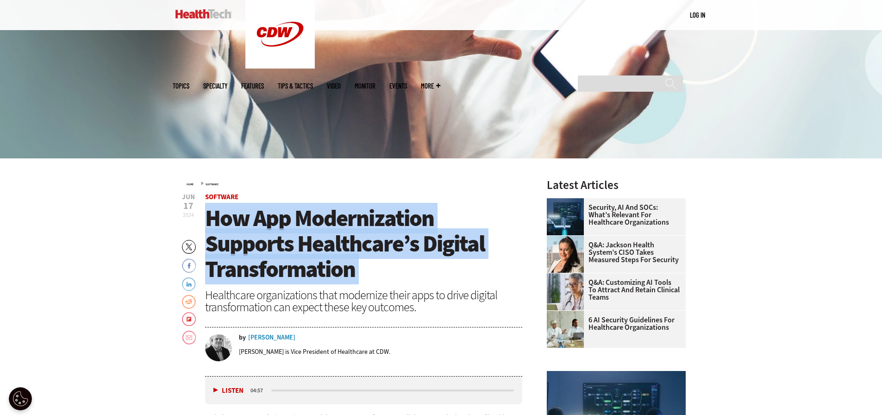
click at [333, 217] on span "How App Modernization Supports Healthcare’s Digital Transformation" at bounding box center [345, 244] width 280 height 82
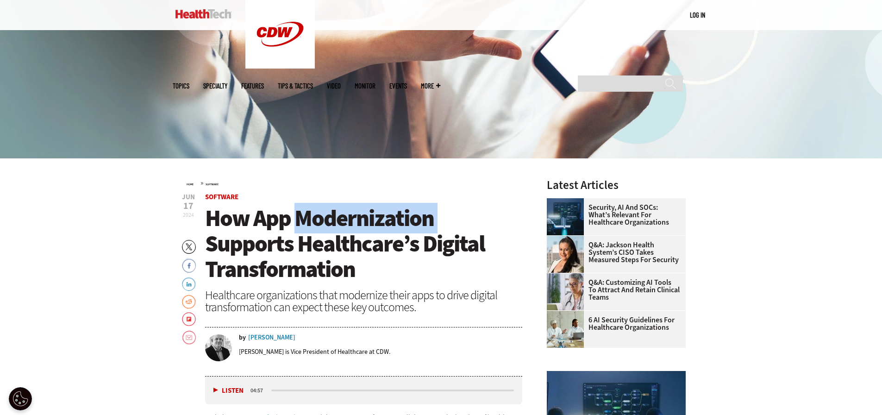
click at [333, 217] on span "How App Modernization Supports Healthcare’s Digital Transformation" at bounding box center [345, 244] width 280 height 82
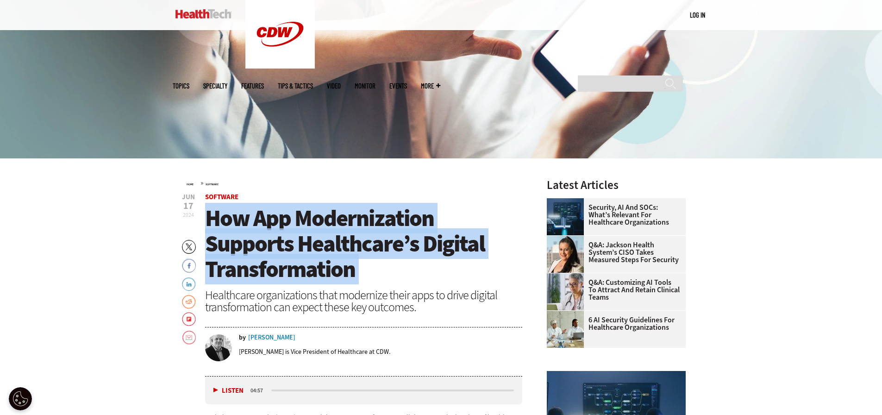
click at [333, 217] on span "How App Modernization Supports Healthcare’s Digital Transformation" at bounding box center [345, 244] width 280 height 82
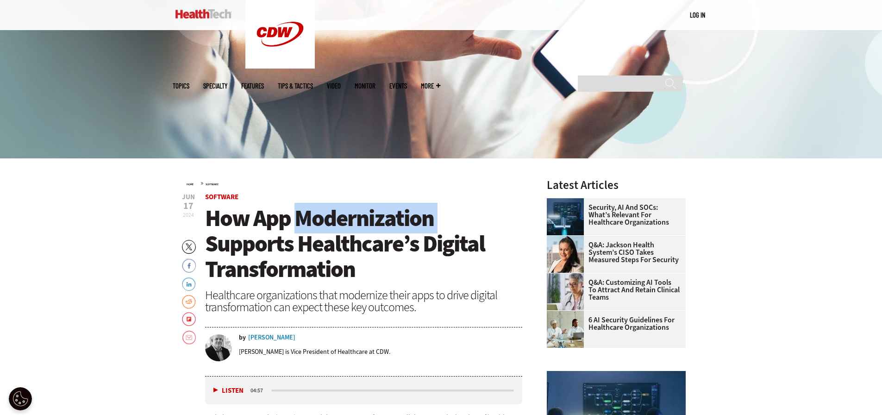
click at [333, 217] on span "How App Modernization Supports Healthcare’s Digital Transformation" at bounding box center [345, 244] width 280 height 82
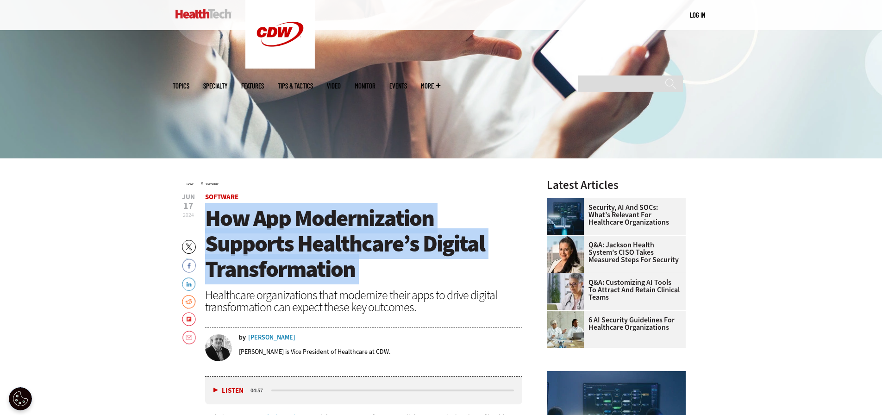
click at [333, 217] on span "How App Modernization Supports Healthcare’s Digital Transformation" at bounding box center [345, 244] width 280 height 82
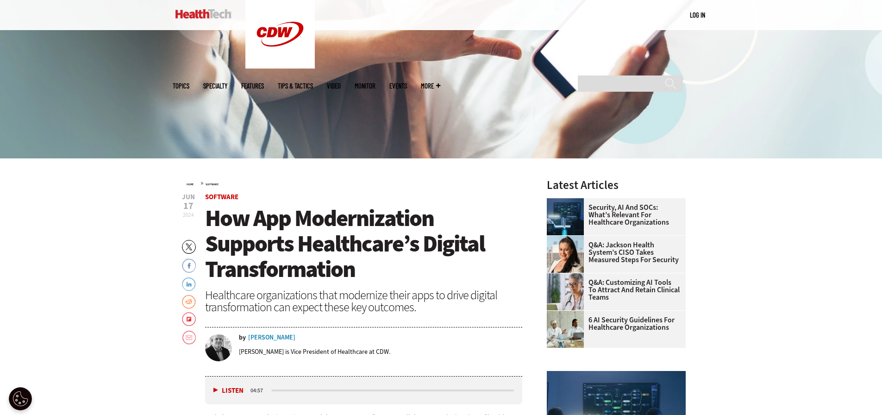
click at [333, 217] on span "How App Modernization Supports Healthcare’s Digital Transformation" at bounding box center [345, 244] width 280 height 82
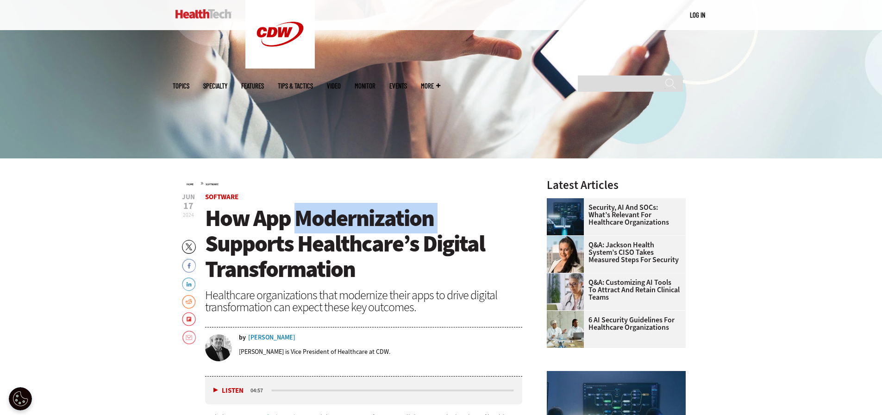
click at [333, 217] on span "How App Modernization Supports Healthcare’s Digital Transformation" at bounding box center [345, 244] width 280 height 82
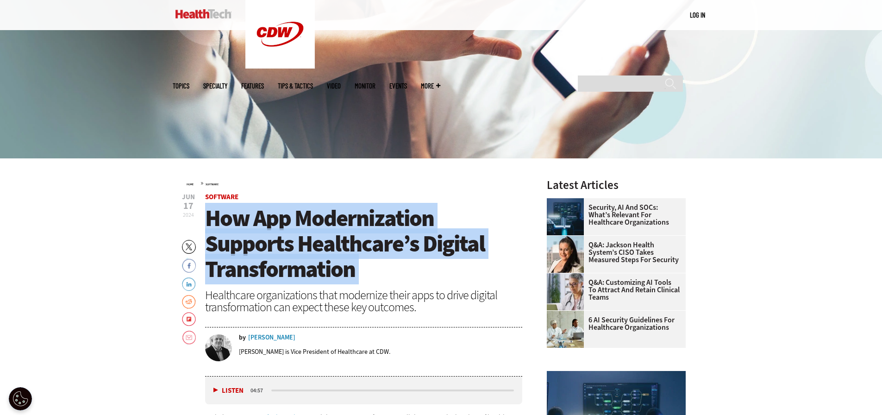
click at [333, 217] on span "How App Modernization Supports Healthcare’s Digital Transformation" at bounding box center [345, 244] width 280 height 82
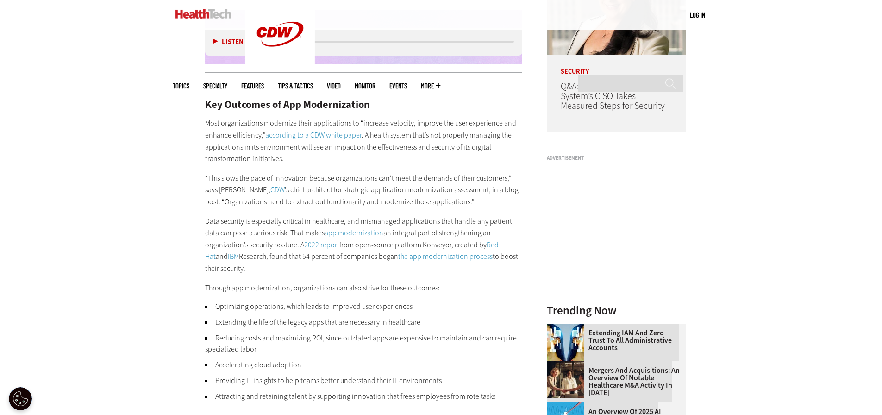
scroll to position [926, 0]
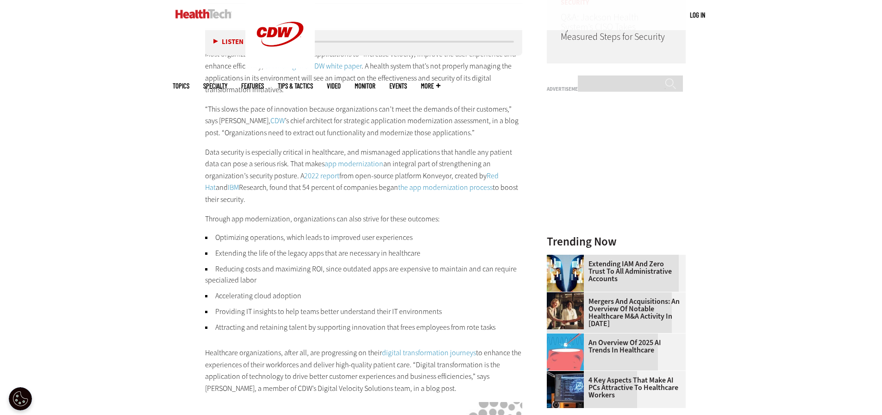
click at [416, 119] on p "“This slows the pace of innovation because organizations can’t meet the demands…" at bounding box center [364, 121] width 318 height 36
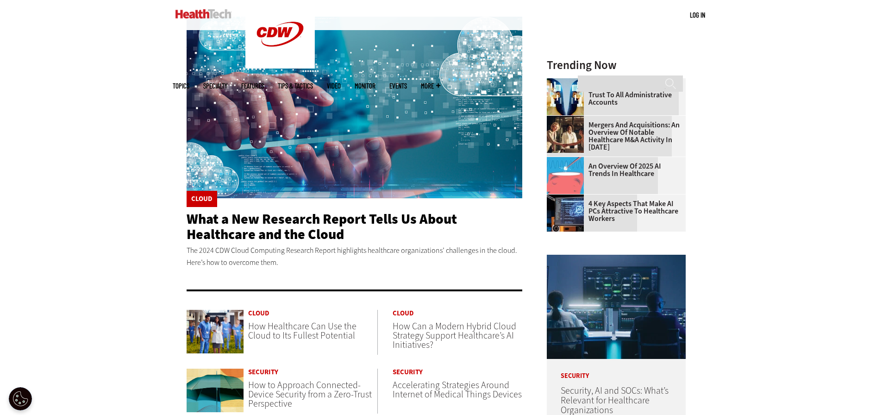
scroll to position [46, 0]
